Goal: Task Accomplishment & Management: Manage account settings

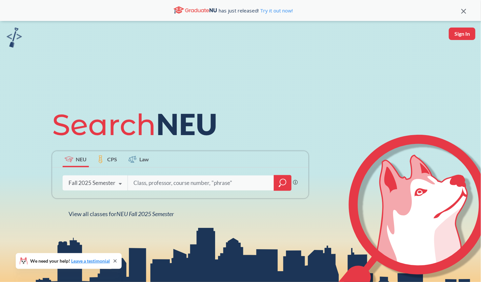
click at [463, 19] on div "has just released! Try it out now!" at bounding box center [240, 10] width 481 height 21
click at [463, 31] on button "Sign In" at bounding box center [462, 34] width 27 height 12
select select "US"
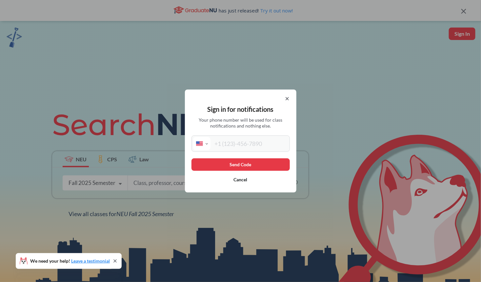
click at [249, 143] on input "tel" at bounding box center [250, 143] width 78 height 13
type input "[PHONE_NUMBER]"
click at [251, 166] on button "Send Code" at bounding box center [241, 165] width 98 height 12
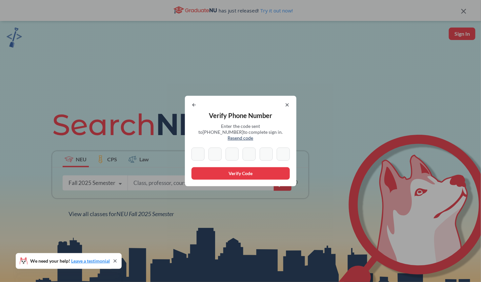
type input "2"
type input "9"
type input "2"
type input "1"
type input "5"
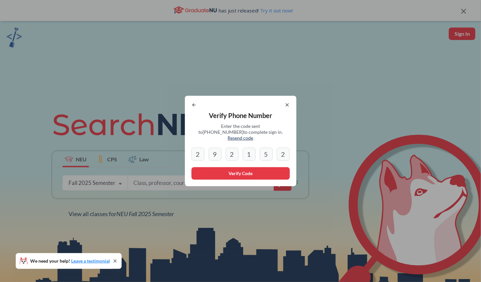
type input "2"
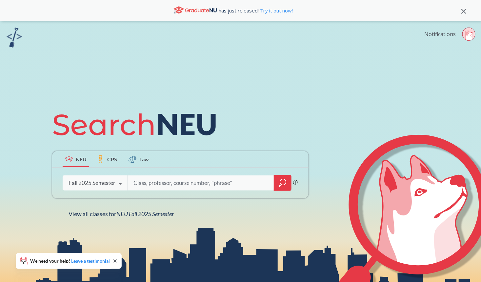
click at [442, 37] on link "Notifications" at bounding box center [441, 34] width 32 height 7
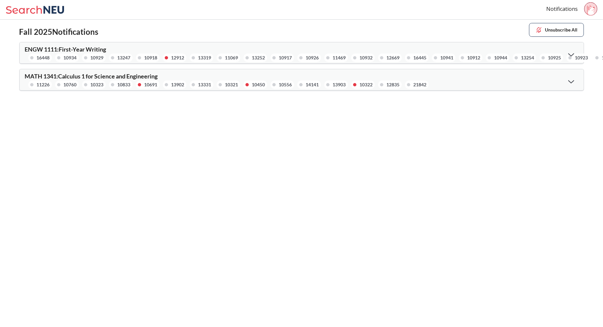
click at [481, 80] on icon at bounding box center [571, 82] width 6 height 4
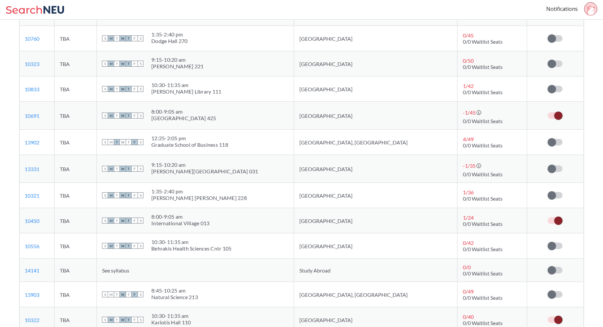
scroll to position [103, 0]
